Goal: Book appointment/travel/reservation

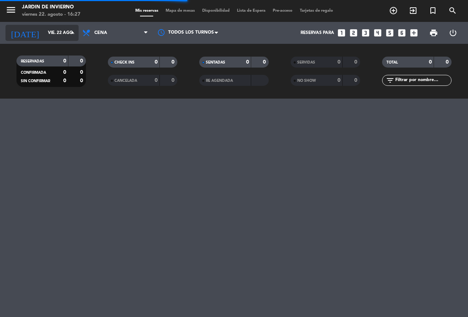
click at [44, 33] on input "vie. 22 ago." at bounding box center [73, 33] width 58 height 12
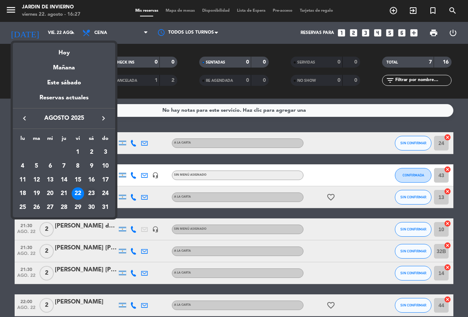
click at [91, 193] on div "23" at bounding box center [91, 194] width 12 height 12
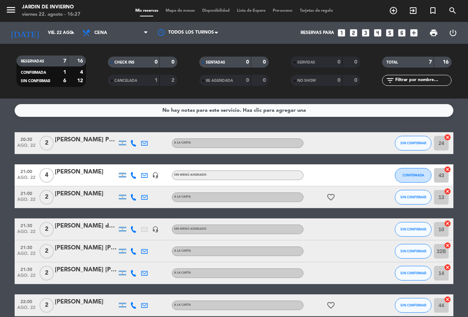
type input "sáb. 23 ago."
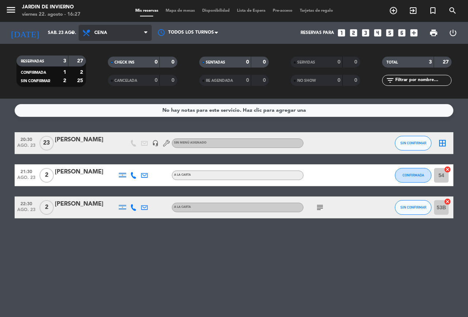
click at [147, 33] on icon at bounding box center [145, 33] width 3 height 6
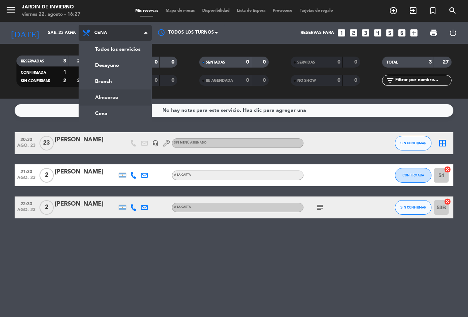
click at [101, 97] on div "menu JARDIN DE INVIERNO viernes 22. agosto - 16:27 Mis reservas Mapa de mesas D…" at bounding box center [234, 49] width 468 height 99
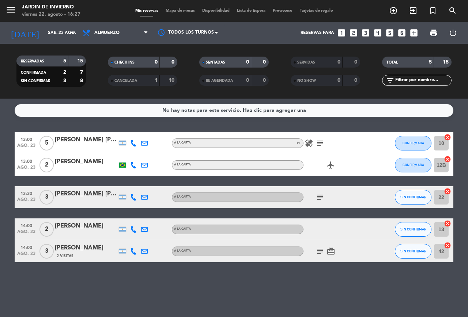
click at [377, 33] on icon "looks_4" at bounding box center [378, 33] width 10 height 10
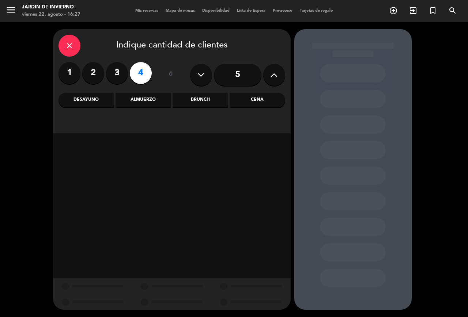
click at [148, 101] on div "Almuerzo" at bounding box center [143, 100] width 55 height 15
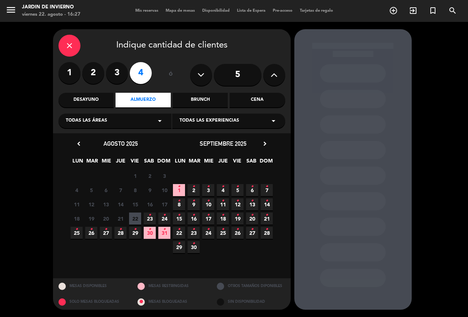
click at [147, 218] on span "23 •" at bounding box center [150, 219] width 12 height 12
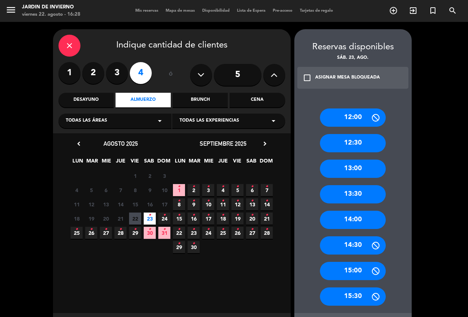
click at [352, 198] on div "13:30" at bounding box center [353, 194] width 66 height 18
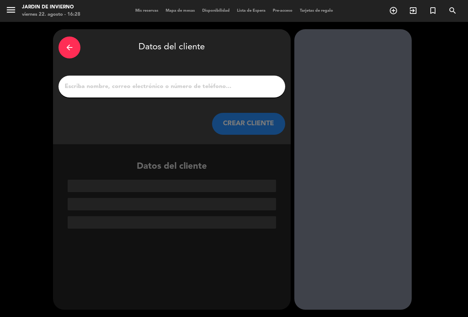
click at [82, 85] on input "1" at bounding box center [172, 87] width 216 height 10
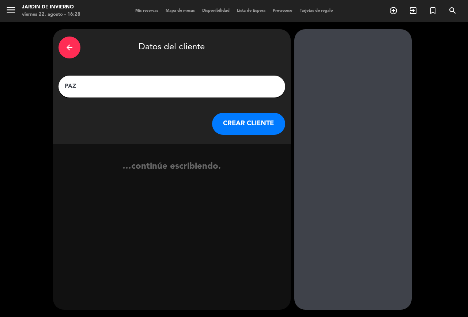
type input "PAZ"
click at [245, 120] on button "CREAR CLIENTE" at bounding box center [248, 124] width 73 height 22
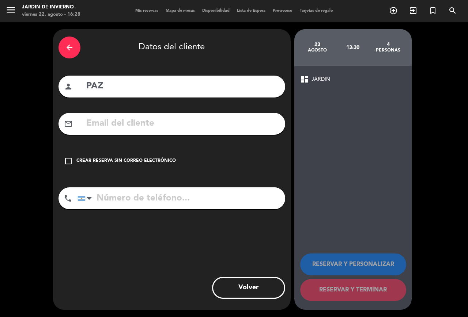
click at [69, 161] on icon "check_box_outline_blank" at bounding box center [68, 161] width 9 height 9
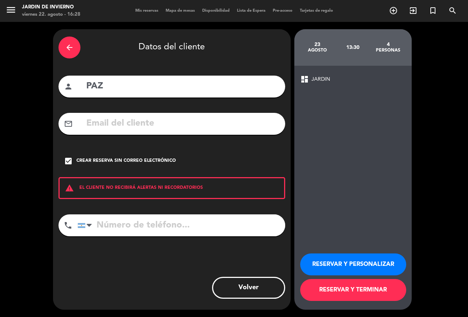
click at [116, 224] on input "tel" at bounding box center [182, 226] width 208 height 22
type input "1165764200"
click at [365, 260] on button "RESERVAR Y PERSONALIZAR" at bounding box center [353, 265] width 106 height 22
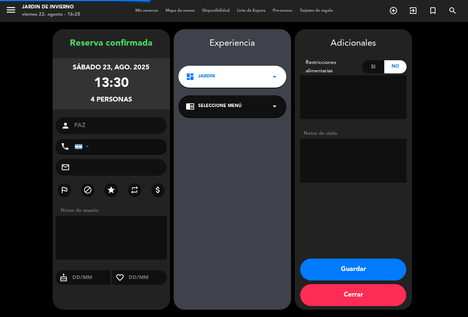
type input "[PHONE_NUMBER]"
click at [352, 266] on button "Guardar" at bounding box center [353, 270] width 106 height 22
